Goal: Transaction & Acquisition: Subscribe to service/newsletter

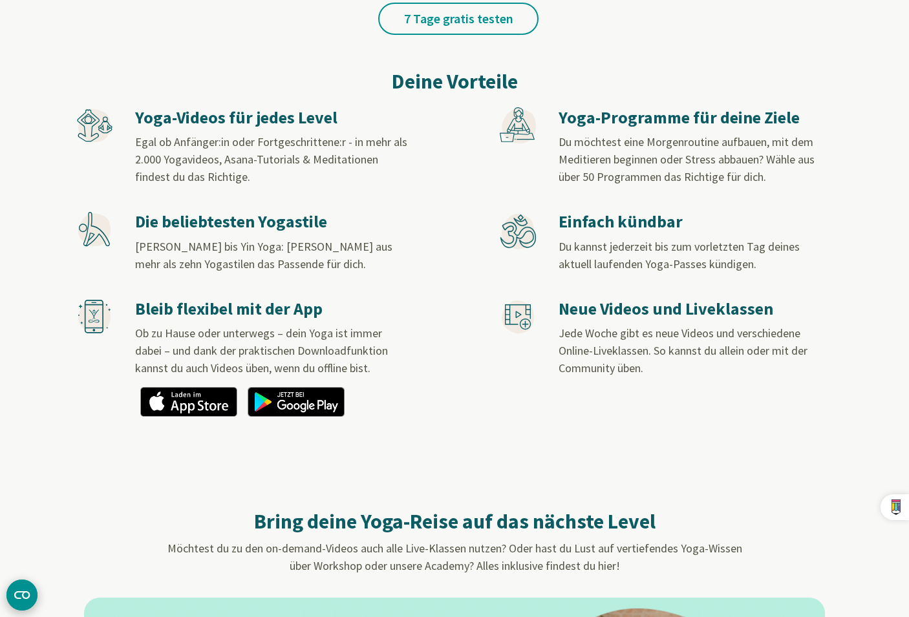
scroll to position [1099, 0]
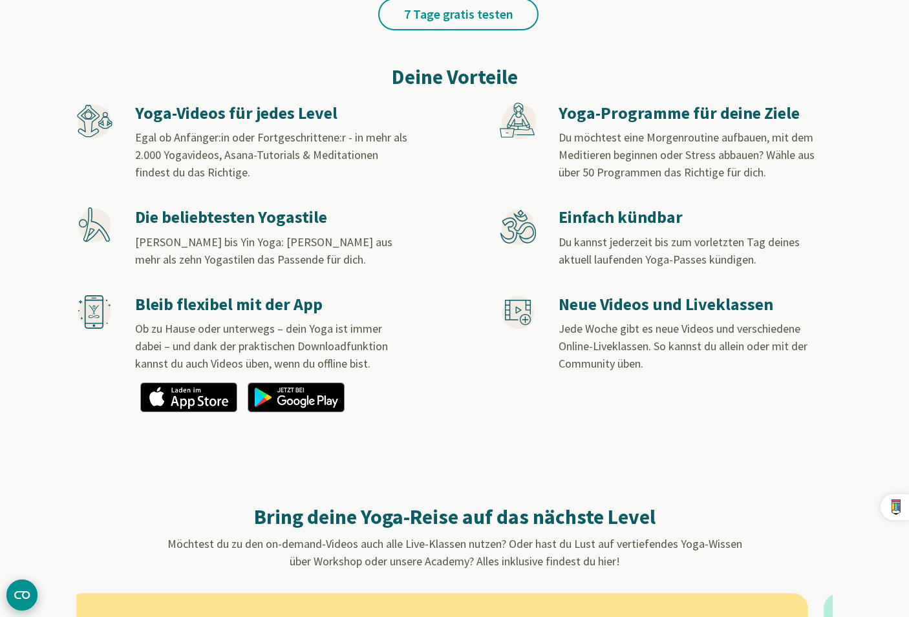
drag, startPoint x: 230, startPoint y: 296, endPoint x: 970, endPoint y: 287, distance: 739.6
click at [908, 287] on html "CLOSE AI BAR • ALT → Disable for website • SHIFT → Disable globally // V Captur…" at bounding box center [454, 592] width 909 height 3383
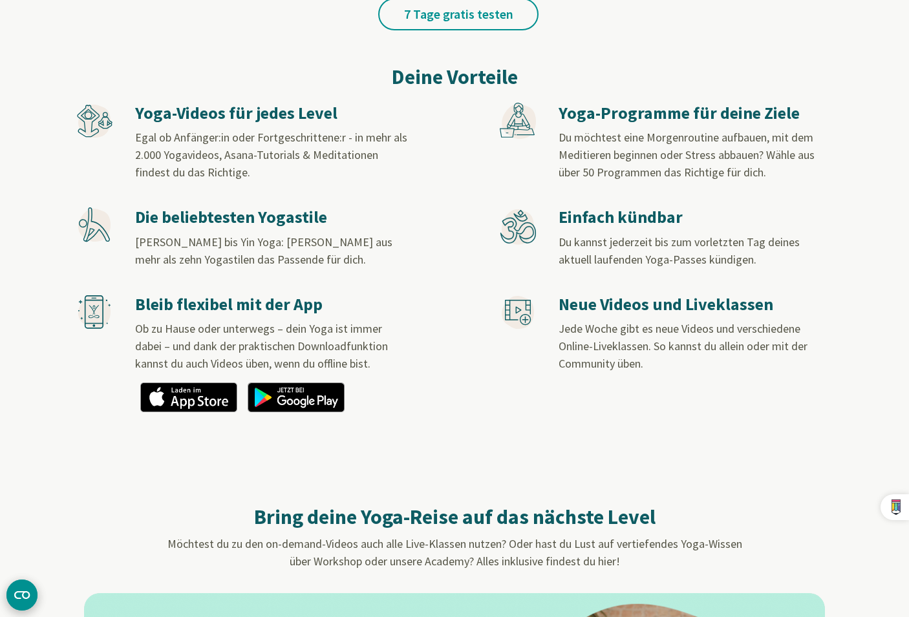
drag, startPoint x: 59, startPoint y: 262, endPoint x: 879, endPoint y: 239, distance: 819.4
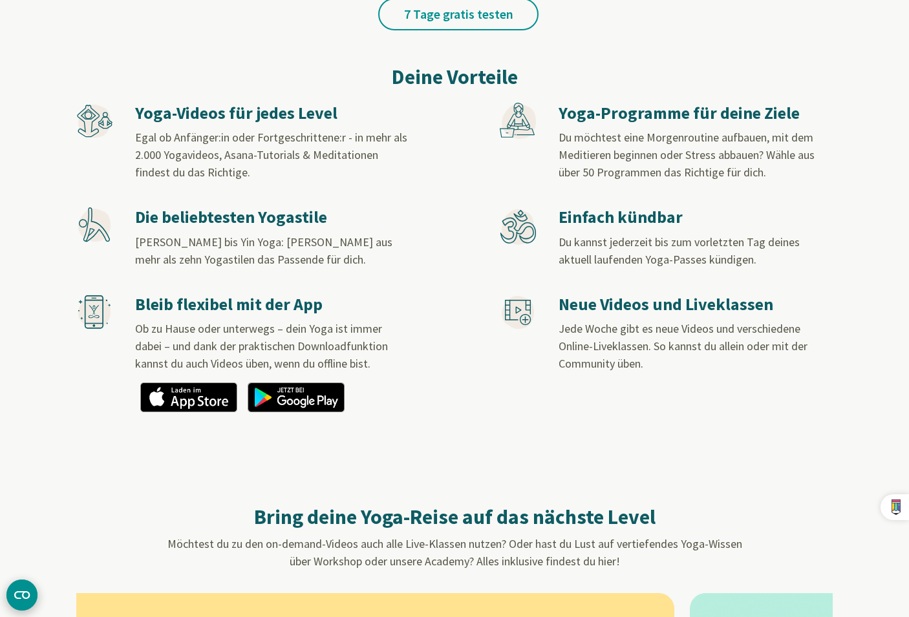
drag, startPoint x: 398, startPoint y: 246, endPoint x: 1003, endPoint y: 248, distance: 605.7
click at [908, 248] on html "CLOSE AI BAR • ALT → Disable for website • SHIFT → Disable globally // V Captur…" at bounding box center [454, 592] width 909 height 3383
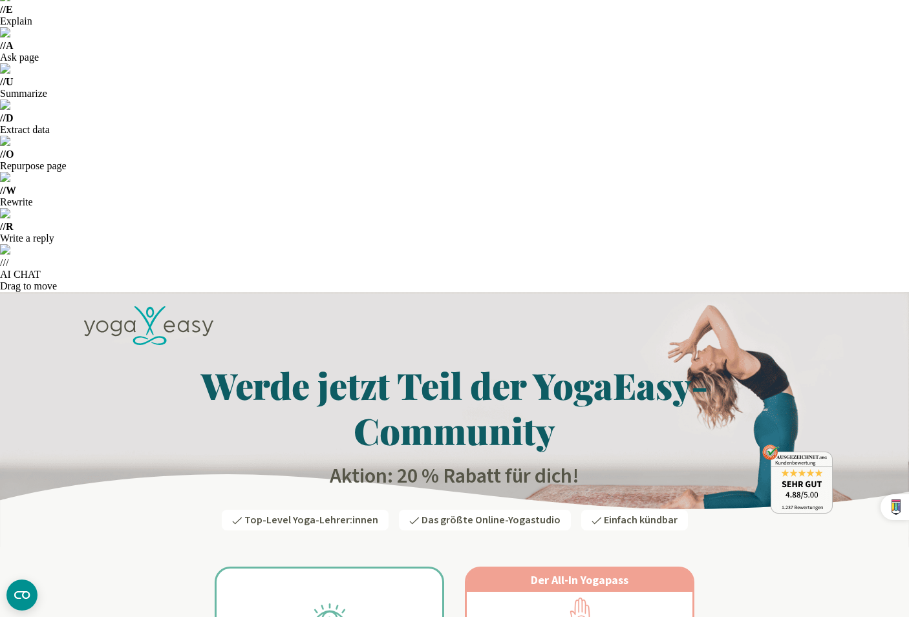
drag, startPoint x: 673, startPoint y: 425, endPoint x: 642, endPoint y: 454, distance: 42.1
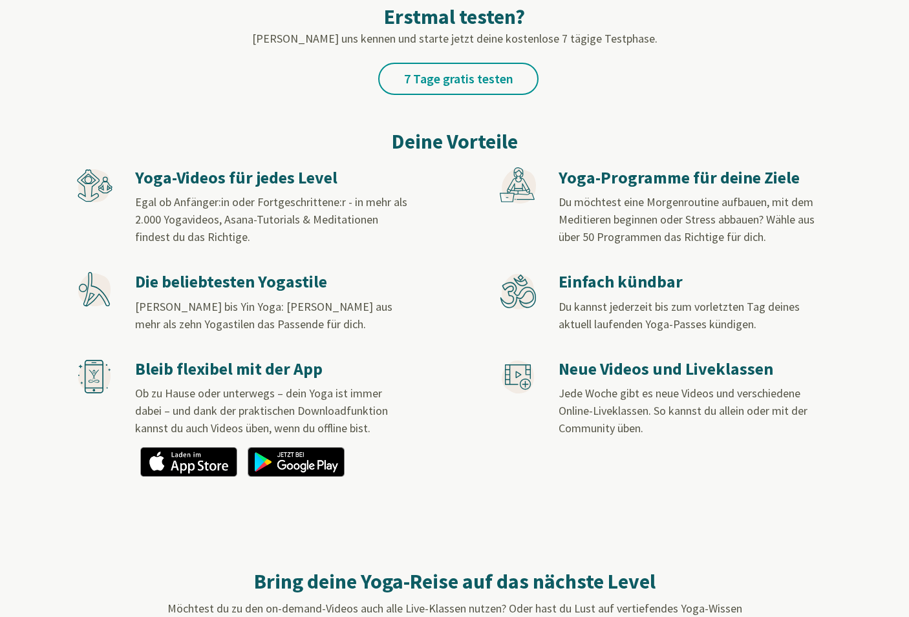
drag, startPoint x: 573, startPoint y: 346, endPoint x: 175, endPoint y: 368, distance: 399.5
drag, startPoint x: 615, startPoint y: 362, endPoint x: 1021, endPoint y: 381, distance: 406.4
